Goal: Information Seeking & Learning: Compare options

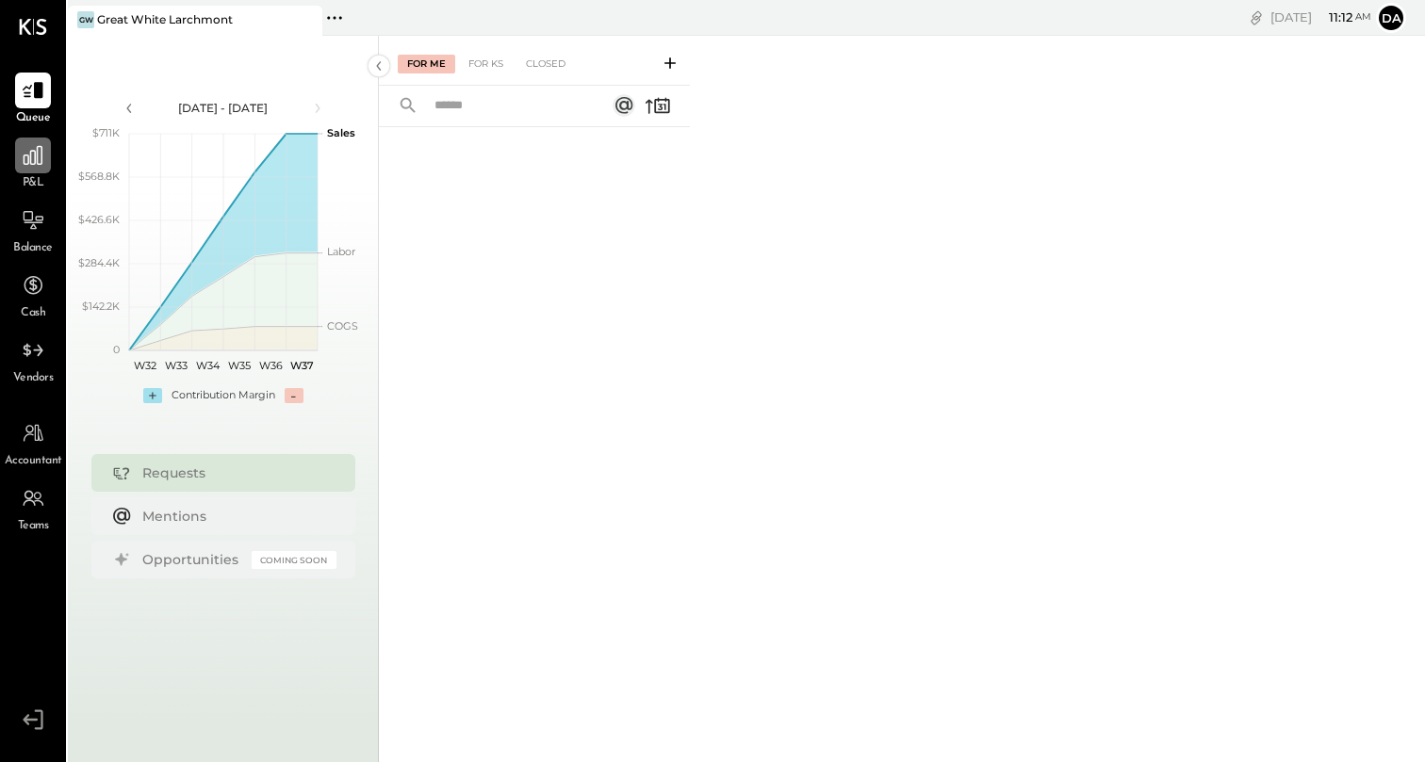
click at [37, 170] on div at bounding box center [33, 156] width 36 height 36
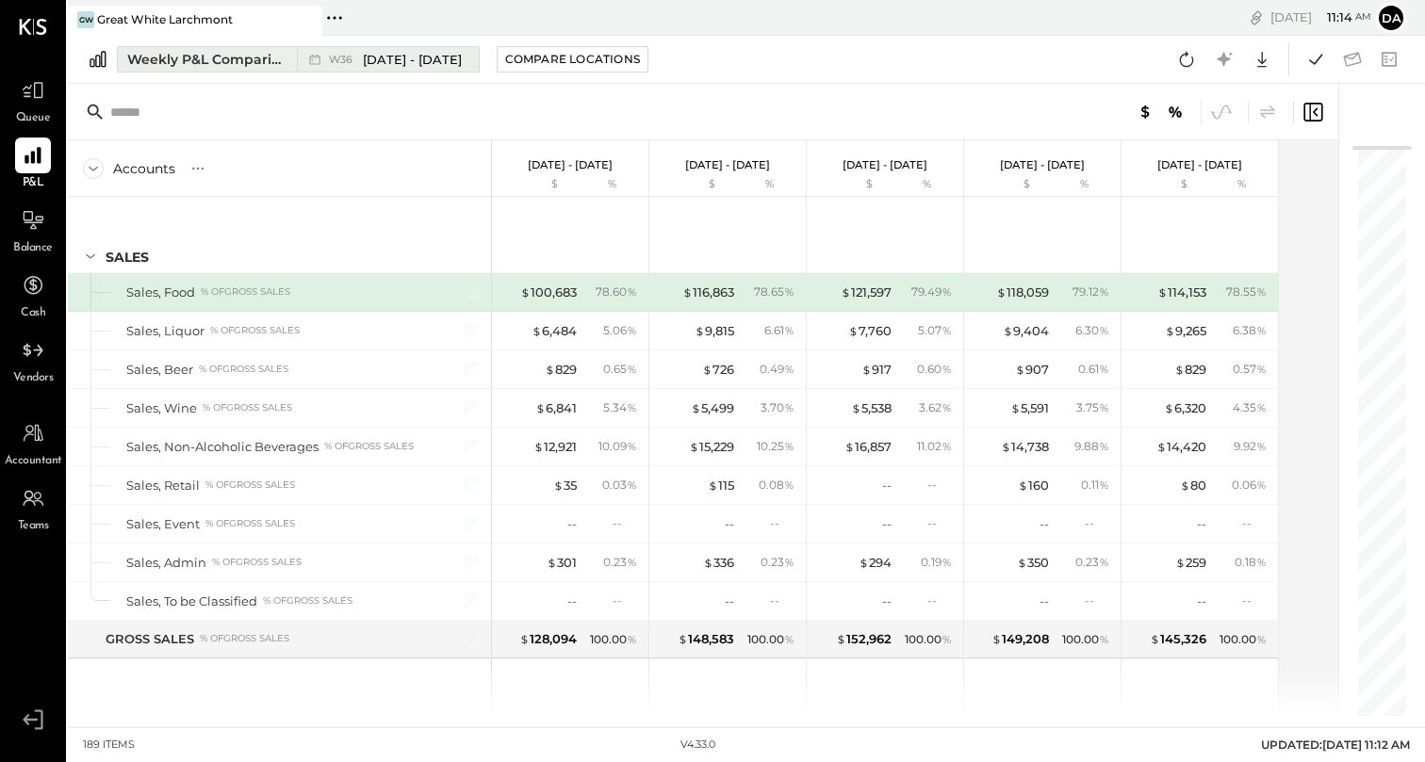
click at [366, 57] on span "[DATE] - [DATE]" at bounding box center [412, 60] width 99 height 18
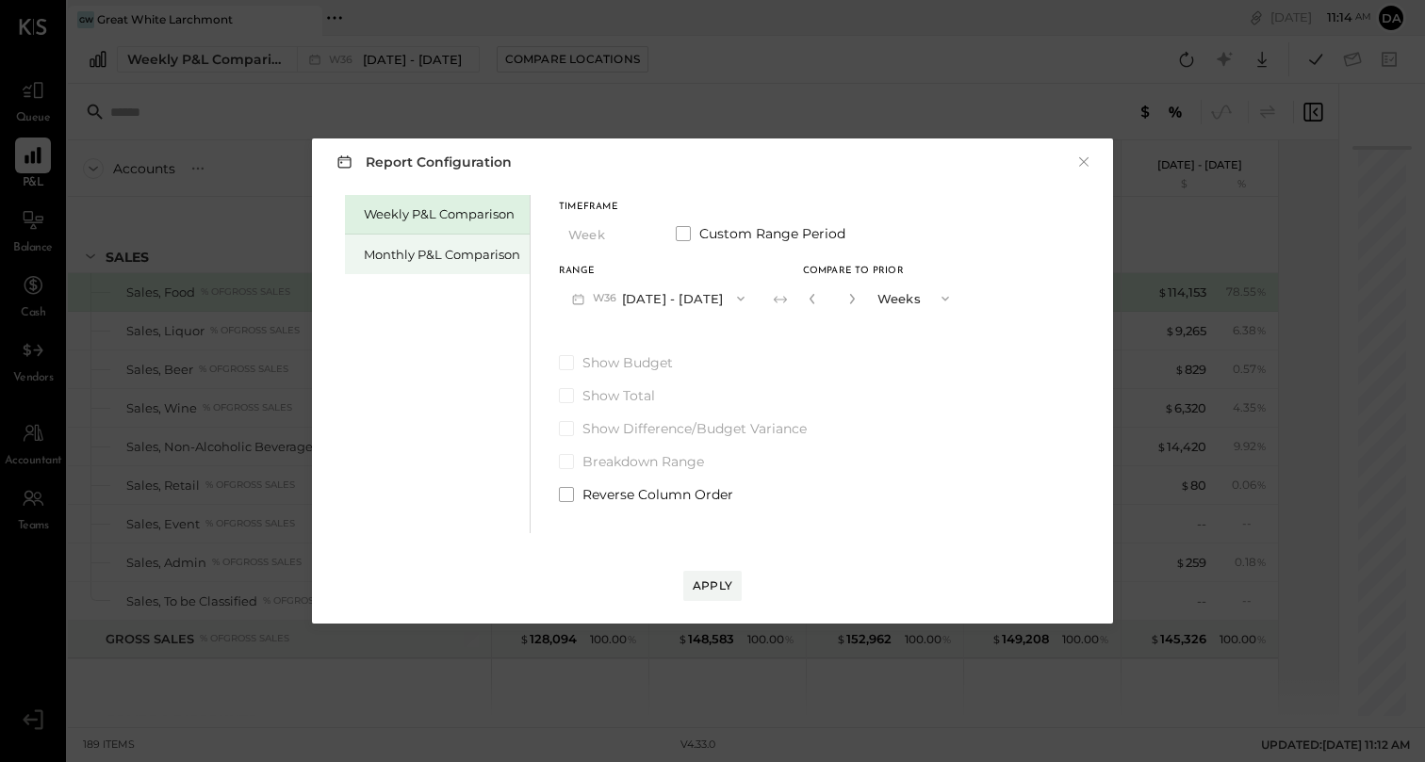
click at [469, 259] on div "Monthly P&L Comparison" at bounding box center [442, 255] width 156 height 18
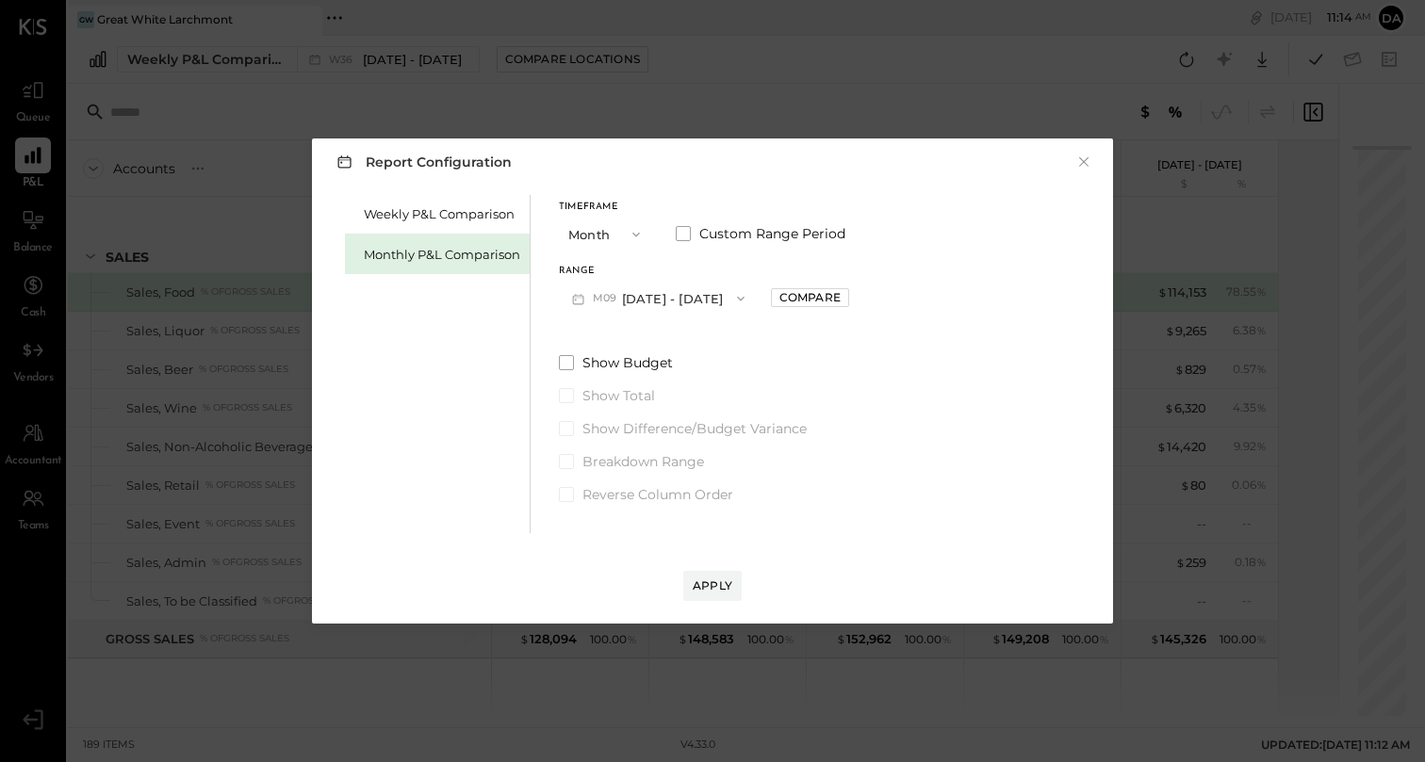
click at [610, 297] on span "M09" at bounding box center [607, 298] width 29 height 15
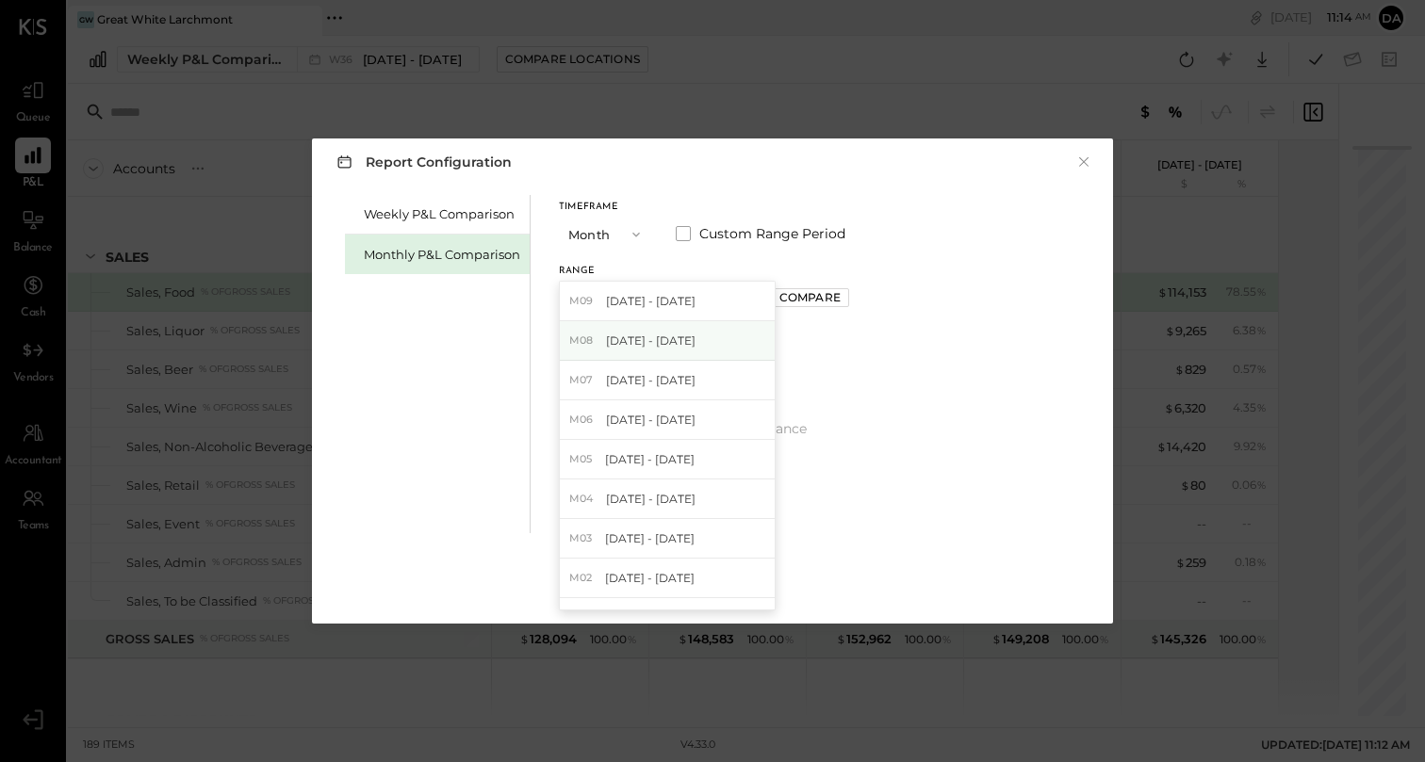
click at [633, 344] on span "Aug 1 - 31, 2025" at bounding box center [651, 341] width 90 height 16
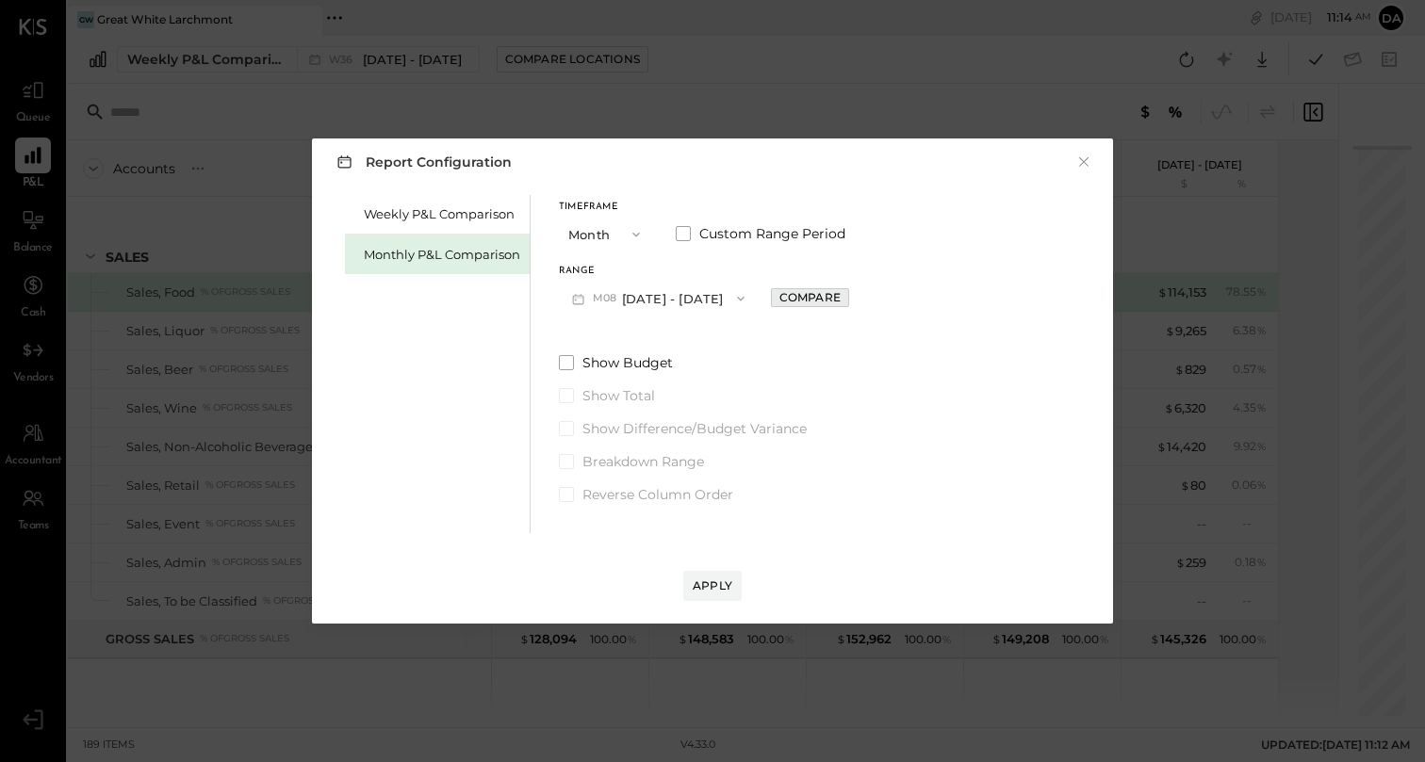
click at [806, 303] on div "Compare" at bounding box center [809, 297] width 61 height 16
click at [850, 298] on button "button" at bounding box center [851, 298] width 15 height 21
type input "*"
click at [720, 589] on div "Apply" at bounding box center [713, 586] width 40 height 16
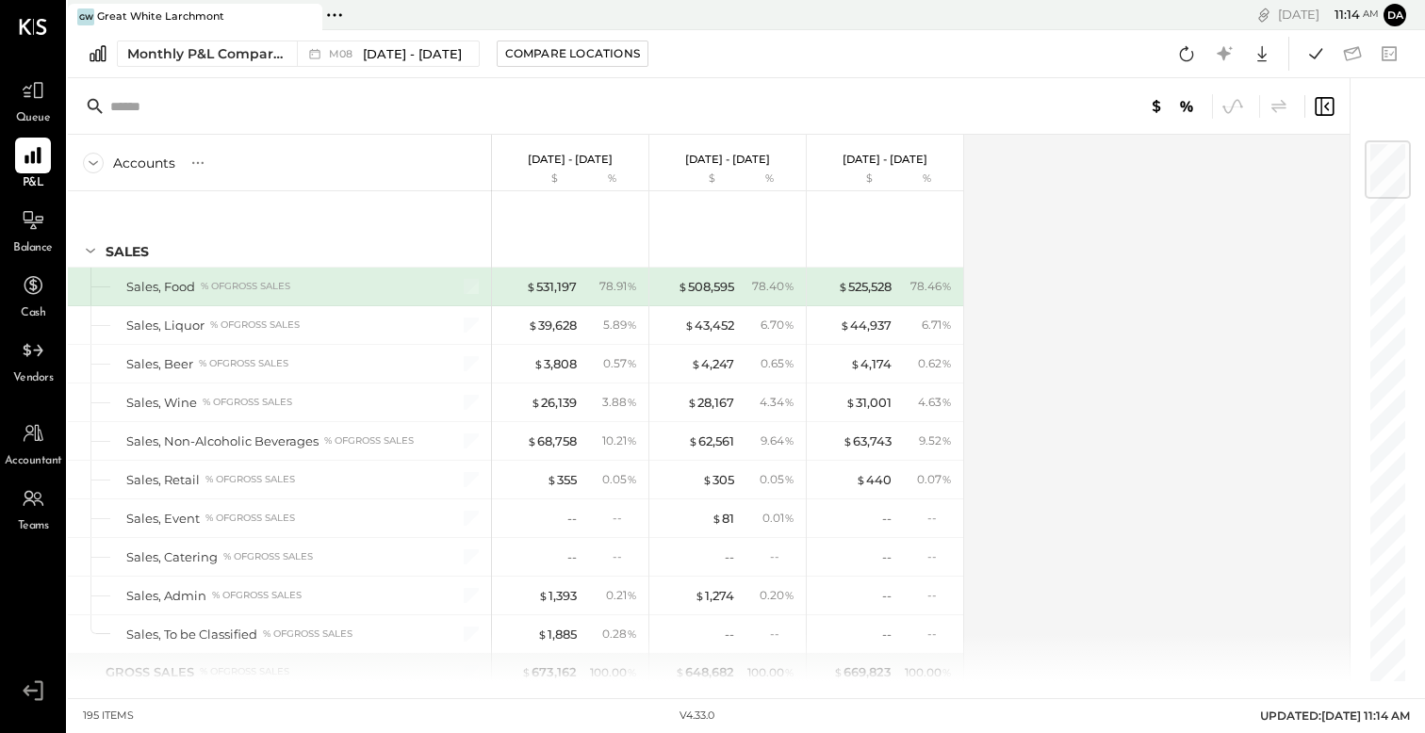
scroll to position [5410, 0]
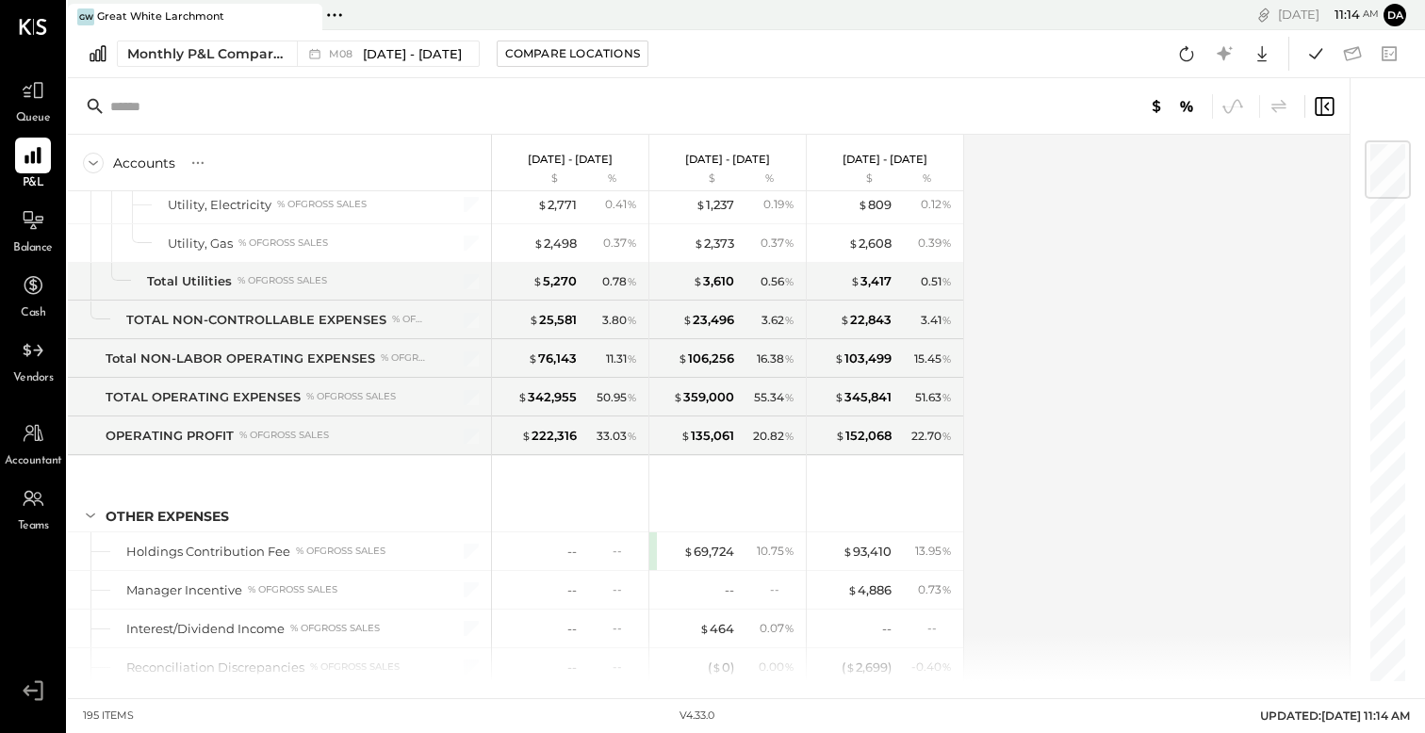
click at [1054, 401] on div "Accounts S % GL Aug 1 - 31, 2025 $ % Jul 1 - 31, 2025 $ % Jun 1 - 30, 2025 $ % …" at bounding box center [710, 408] width 1284 height 547
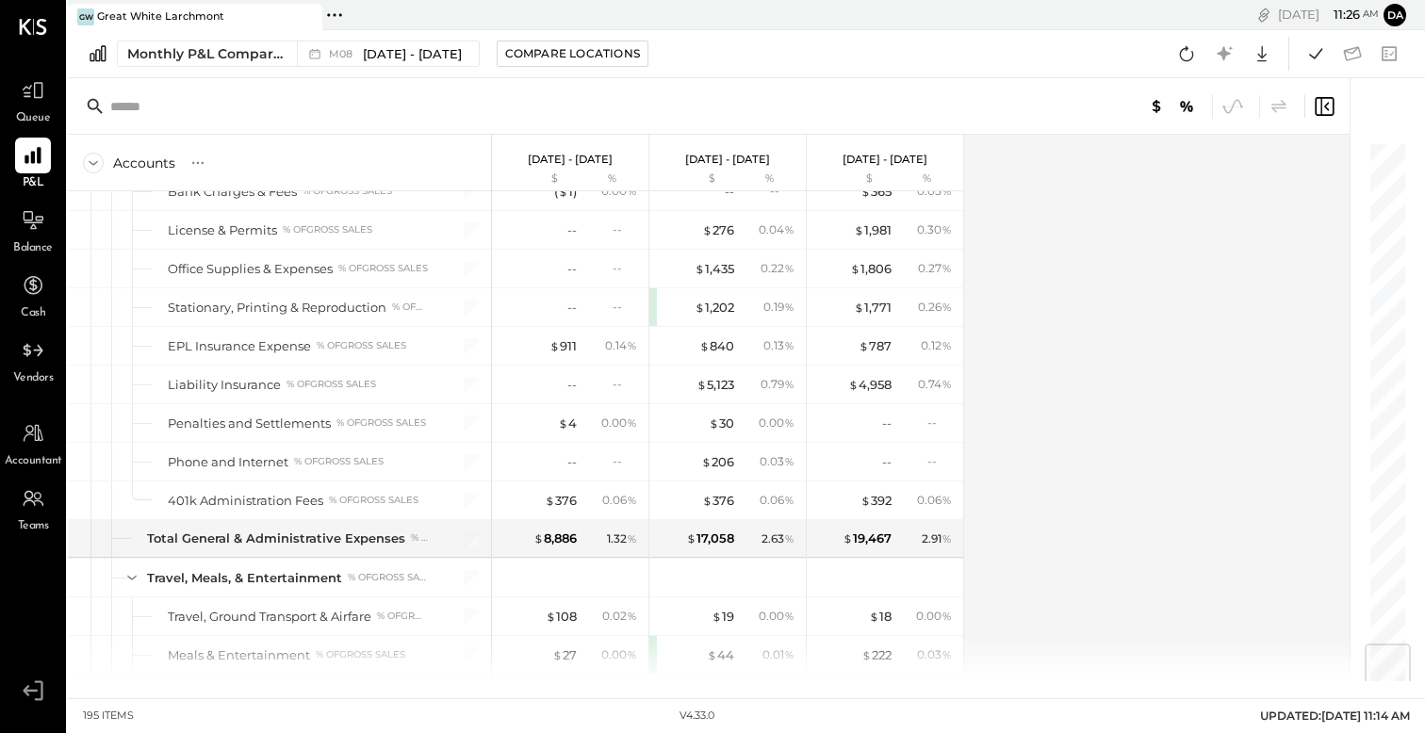
scroll to position [4231, 0]
